Goal: Entertainment & Leisure: Consume media (video, audio)

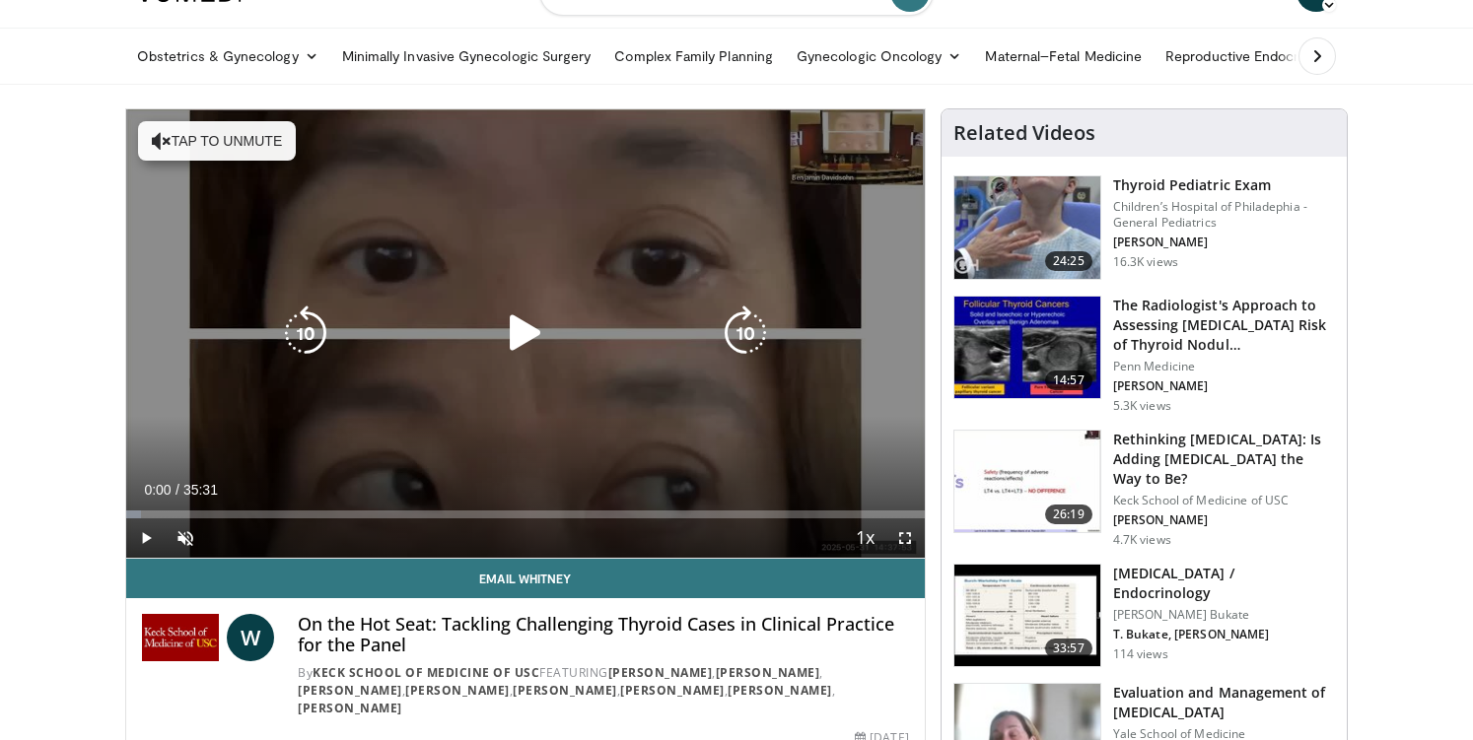
scroll to position [32, 0]
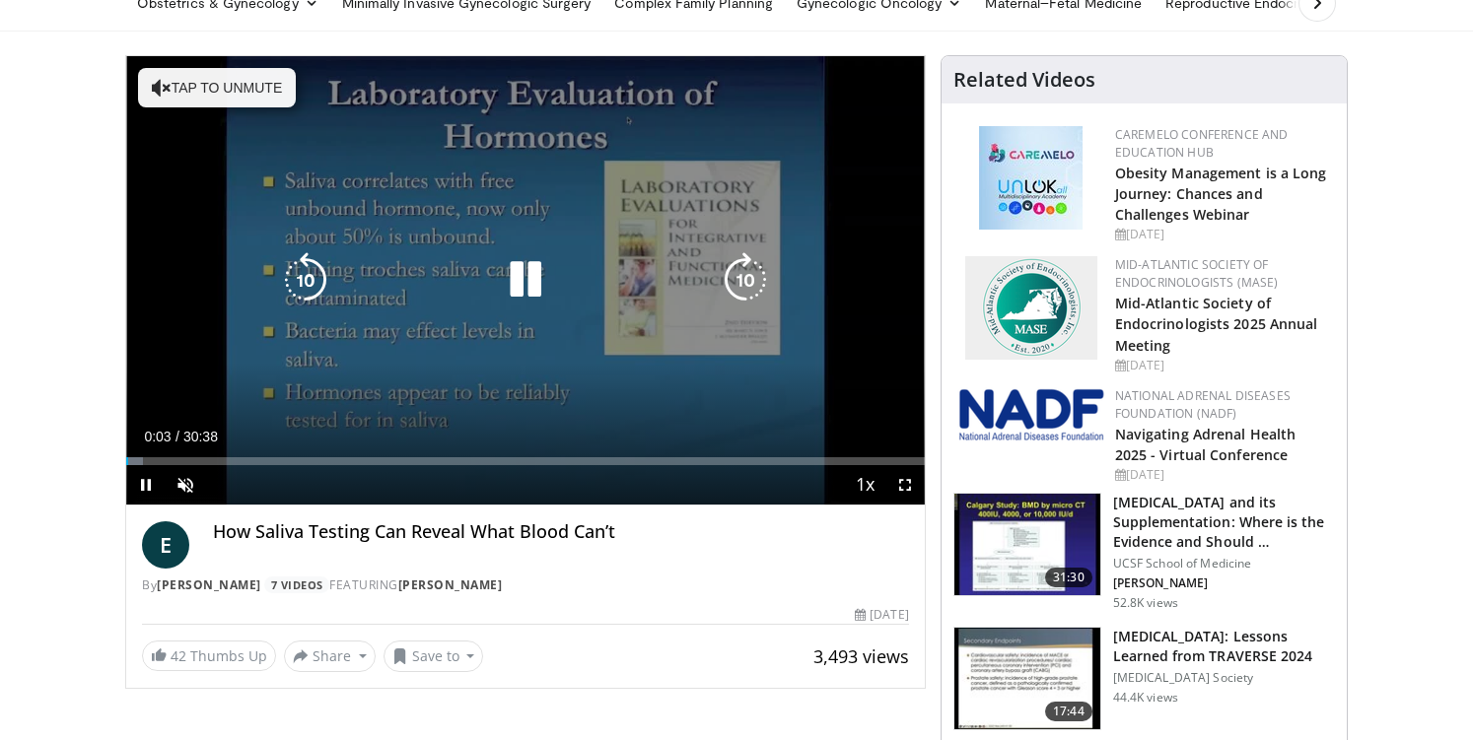
click at [241, 103] on button "Tap to unmute" at bounding box center [217, 87] width 158 height 39
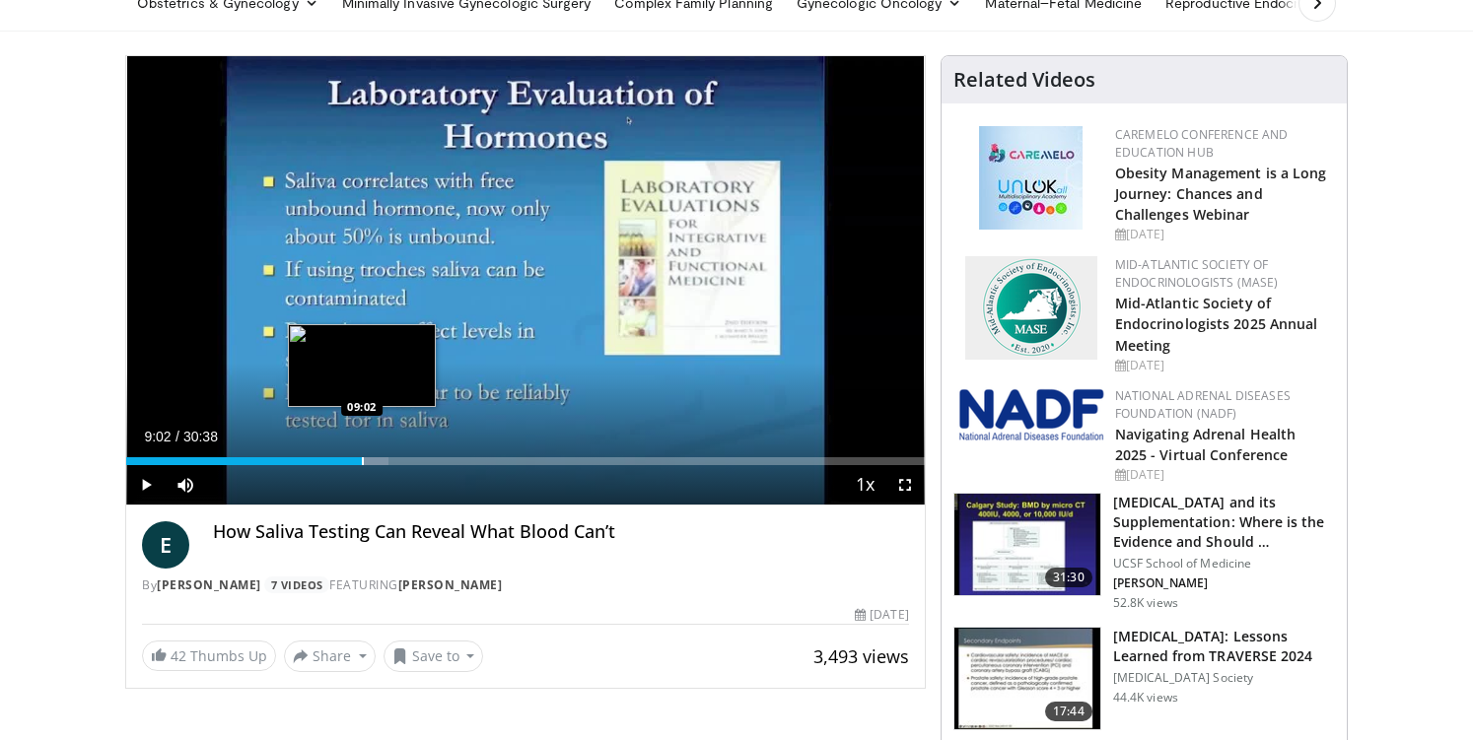
drag, startPoint x: 149, startPoint y: 461, endPoint x: 361, endPoint y: 461, distance: 211.9
click at [362, 461] on div "Progress Bar" at bounding box center [363, 461] width 2 height 8
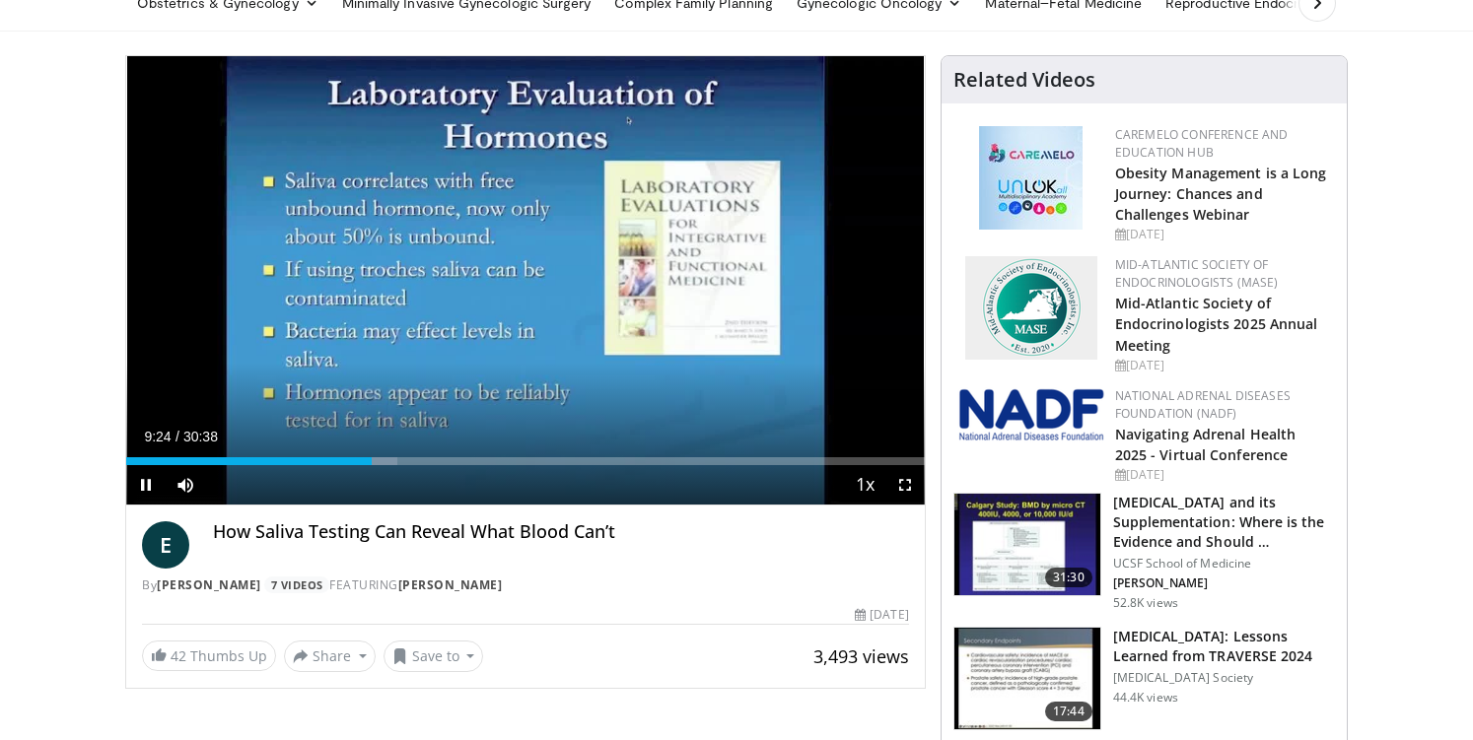
click at [364, 465] on div "Current Time 9:24 / Duration 30:38 Pause Skip Backward Skip Forward Mute Loaded…" at bounding box center [525, 484] width 798 height 39
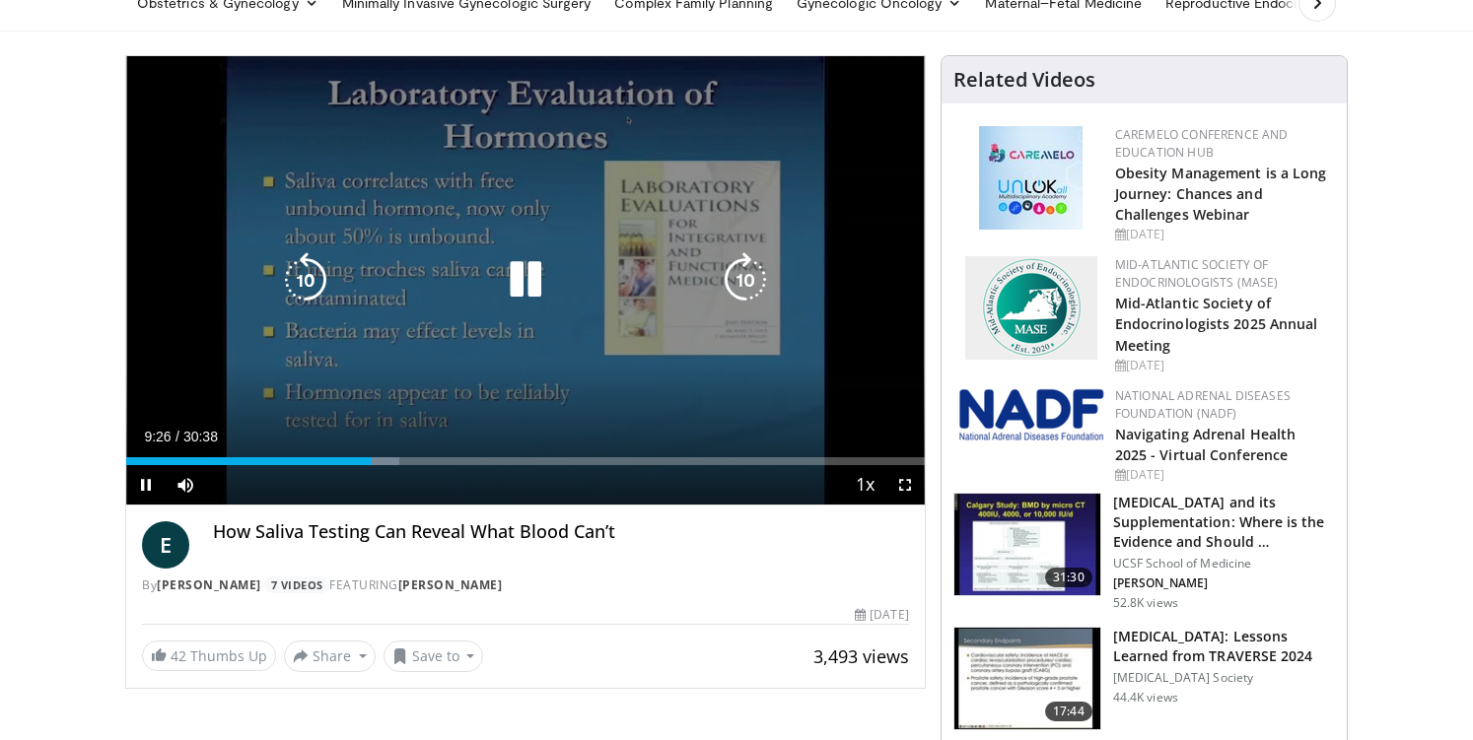
click at [310, 280] on icon "Video Player" at bounding box center [305, 279] width 55 height 55
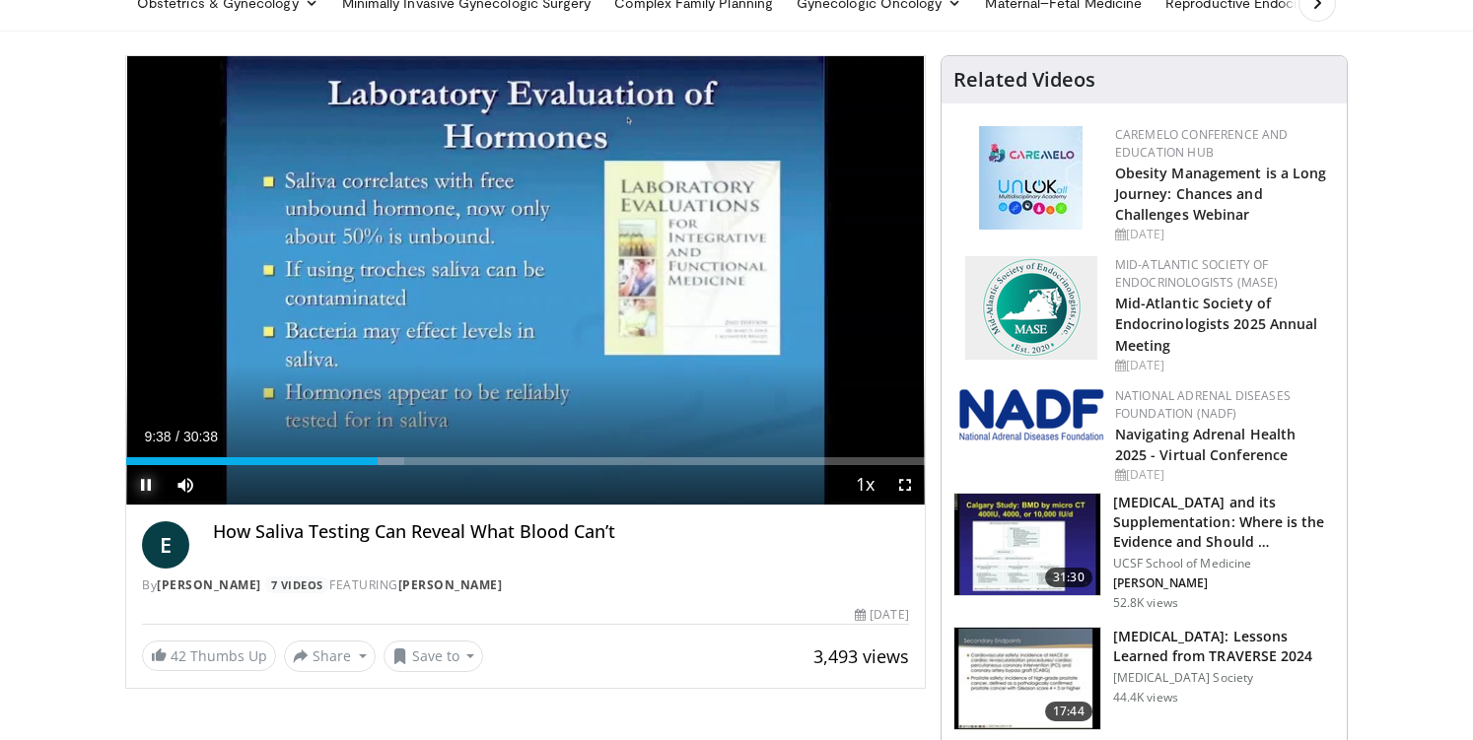
click at [149, 484] on span "Video Player" at bounding box center [145, 484] width 39 height 39
